Goal: Task Accomplishment & Management: Use online tool/utility

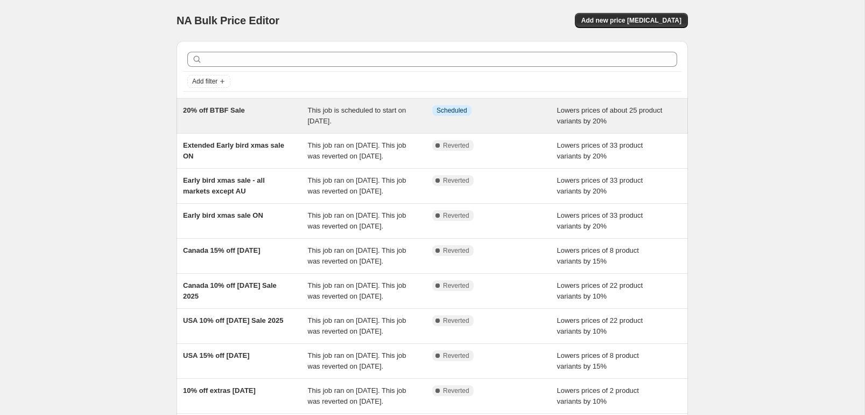
click at [207, 111] on span "20% off BTBF Sale" at bounding box center [214, 110] width 62 height 8
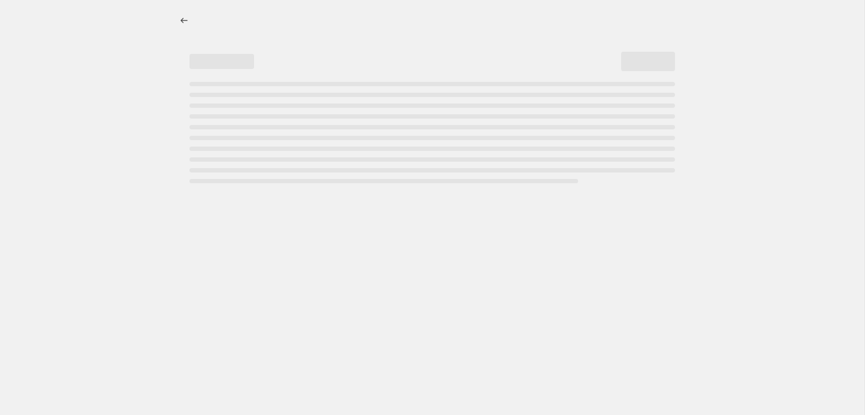
select select "percentage"
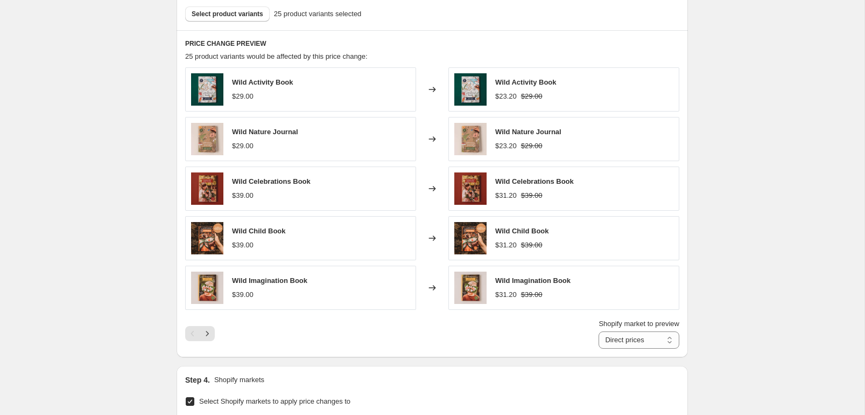
scroll to position [677, 0]
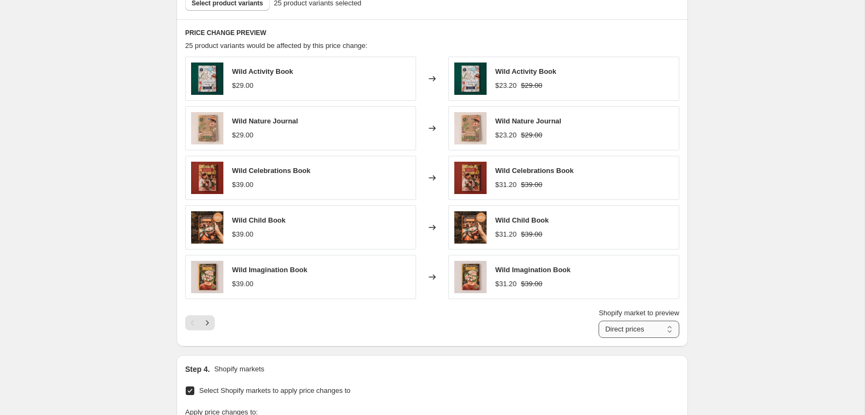
click at [655, 330] on select "Direct prices [GEOGRAPHIC_DATA] [GEOGRAPHIC_DATA] [GEOGRAPHIC_DATA] EURO Intern…" at bounding box center [639, 328] width 81 height 17
click at [645, 331] on select "Direct prices [GEOGRAPHIC_DATA] [GEOGRAPHIC_DATA] [GEOGRAPHIC_DATA] EURO Intern…" at bounding box center [632, 328] width 94 height 17
click at [651, 328] on select "Direct prices [GEOGRAPHIC_DATA] [GEOGRAPHIC_DATA] [GEOGRAPHIC_DATA] EURO Intern…" at bounding box center [639, 328] width 81 height 17
select select "53480423743"
click at [209, 323] on icon "Next" at bounding box center [207, 322] width 11 height 11
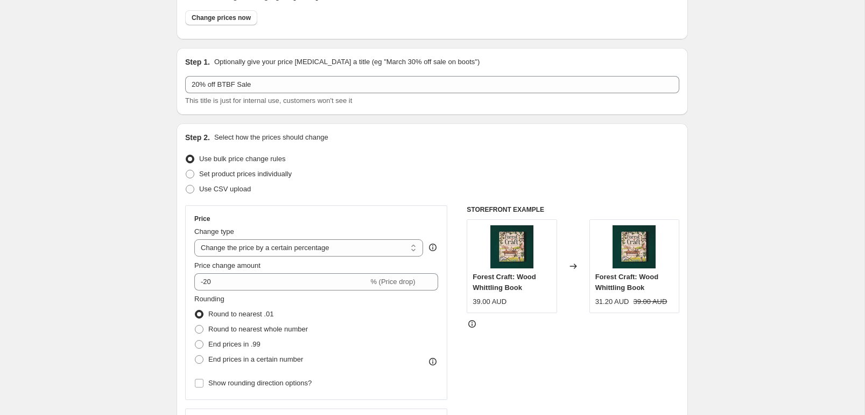
scroll to position [0, 0]
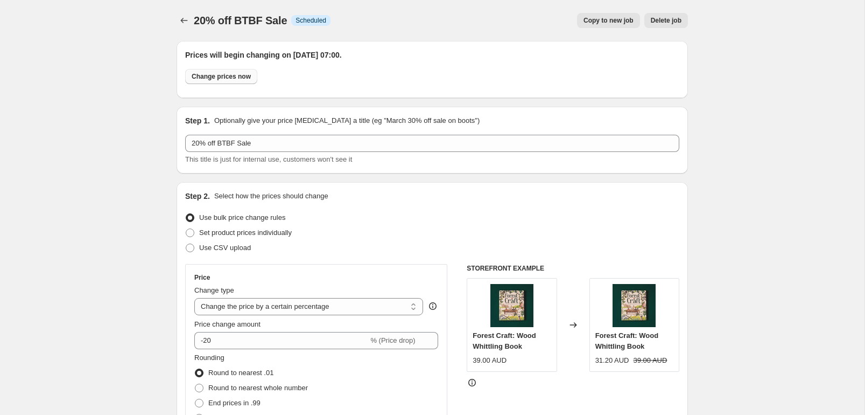
click at [213, 75] on span "Change prices now" at bounding box center [221, 76] width 59 height 9
radio input "true"
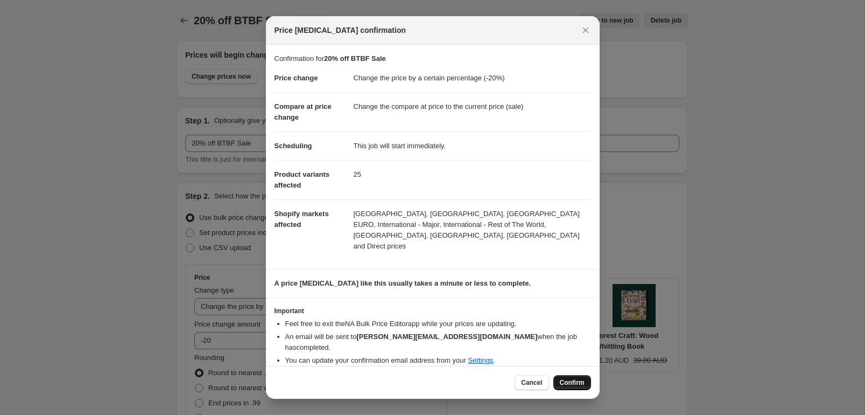
click at [572, 378] on span "Confirm" at bounding box center [572, 382] width 25 height 9
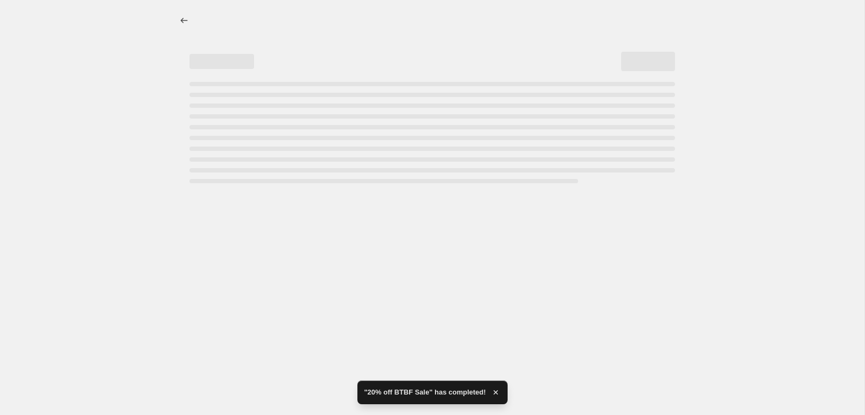
select select "percentage"
select select "53480423743"
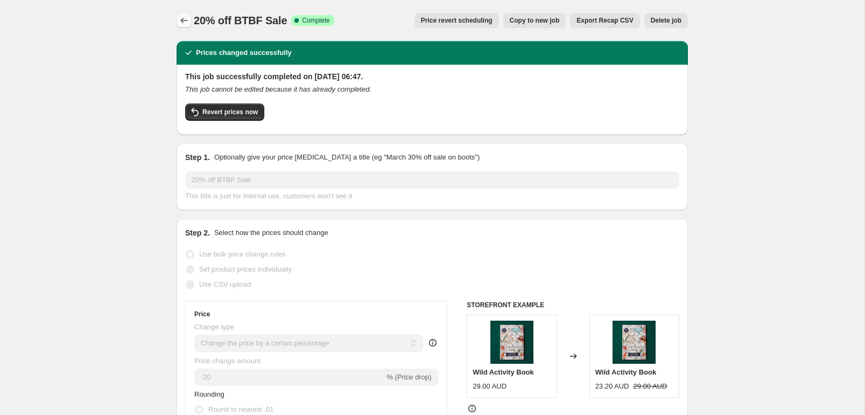
click at [182, 22] on icon "Price change jobs" at bounding box center [184, 20] width 7 height 5
